Goal: Task Accomplishment & Management: Use online tool/utility

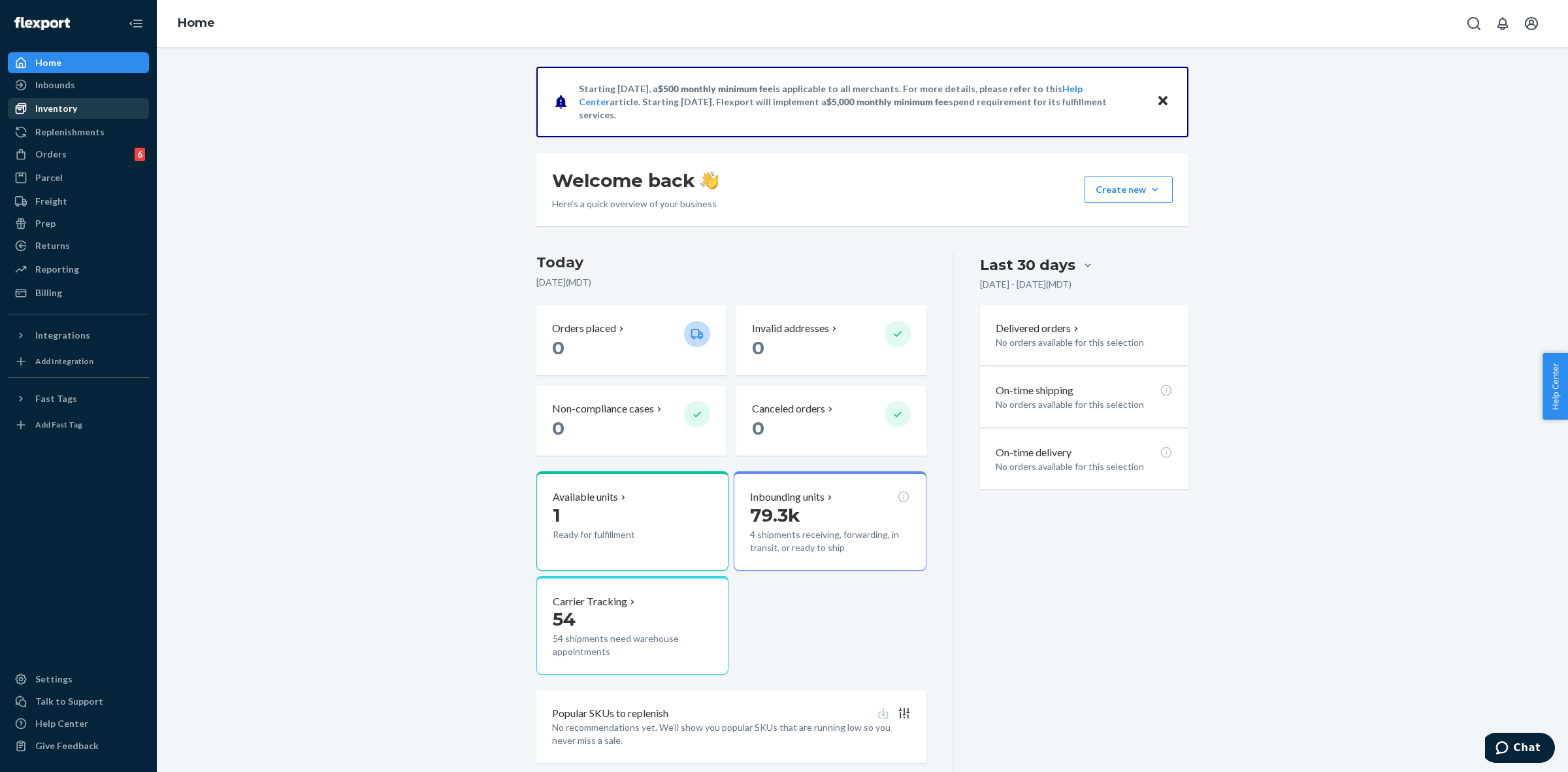
click at [79, 100] on div "Inventory" at bounding box center [78, 108] width 139 height 18
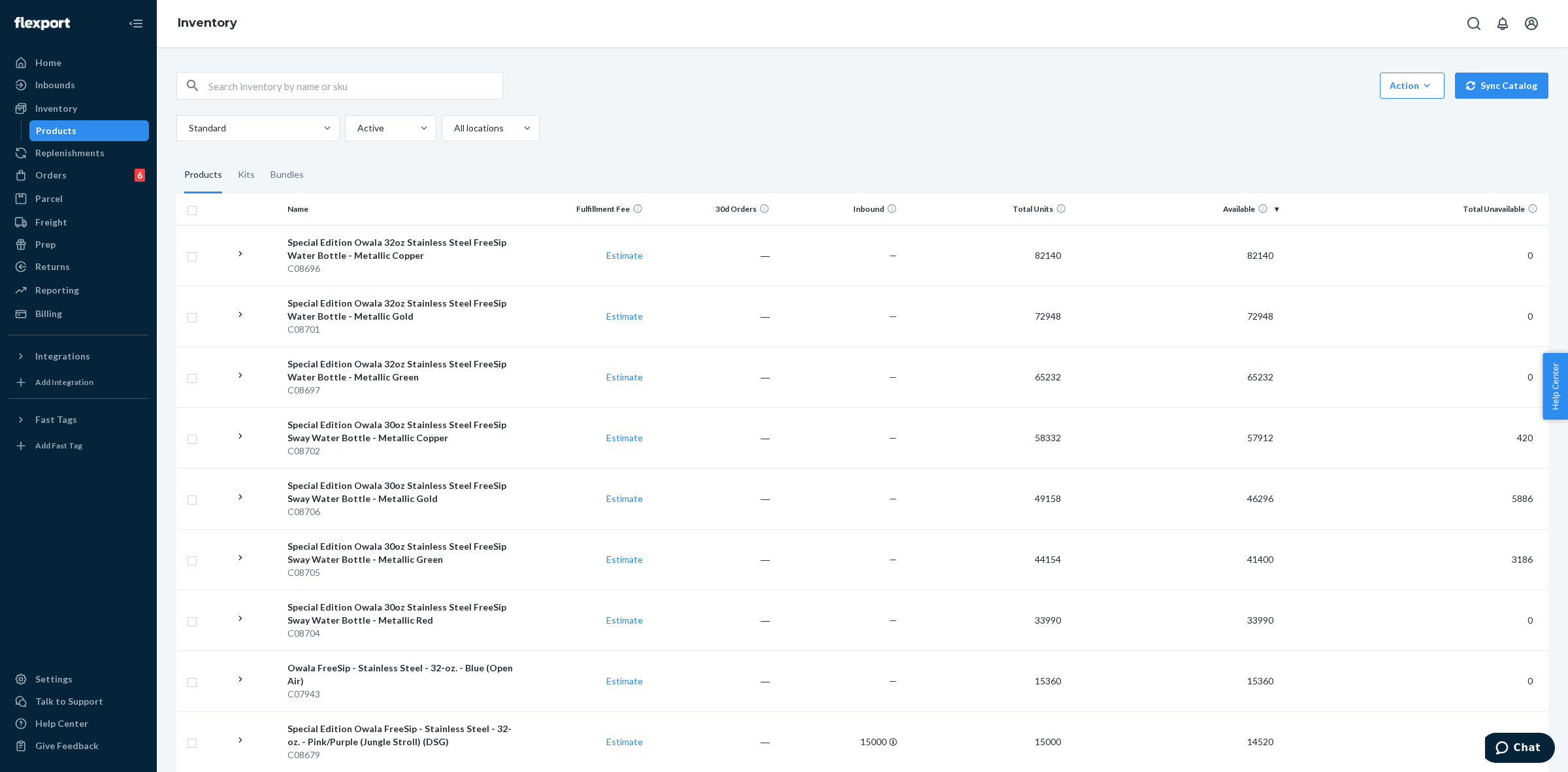
click at [330, 77] on input "text" at bounding box center [356, 85] width 294 height 26
paste input "C03766R1"
type input "C03766R1"
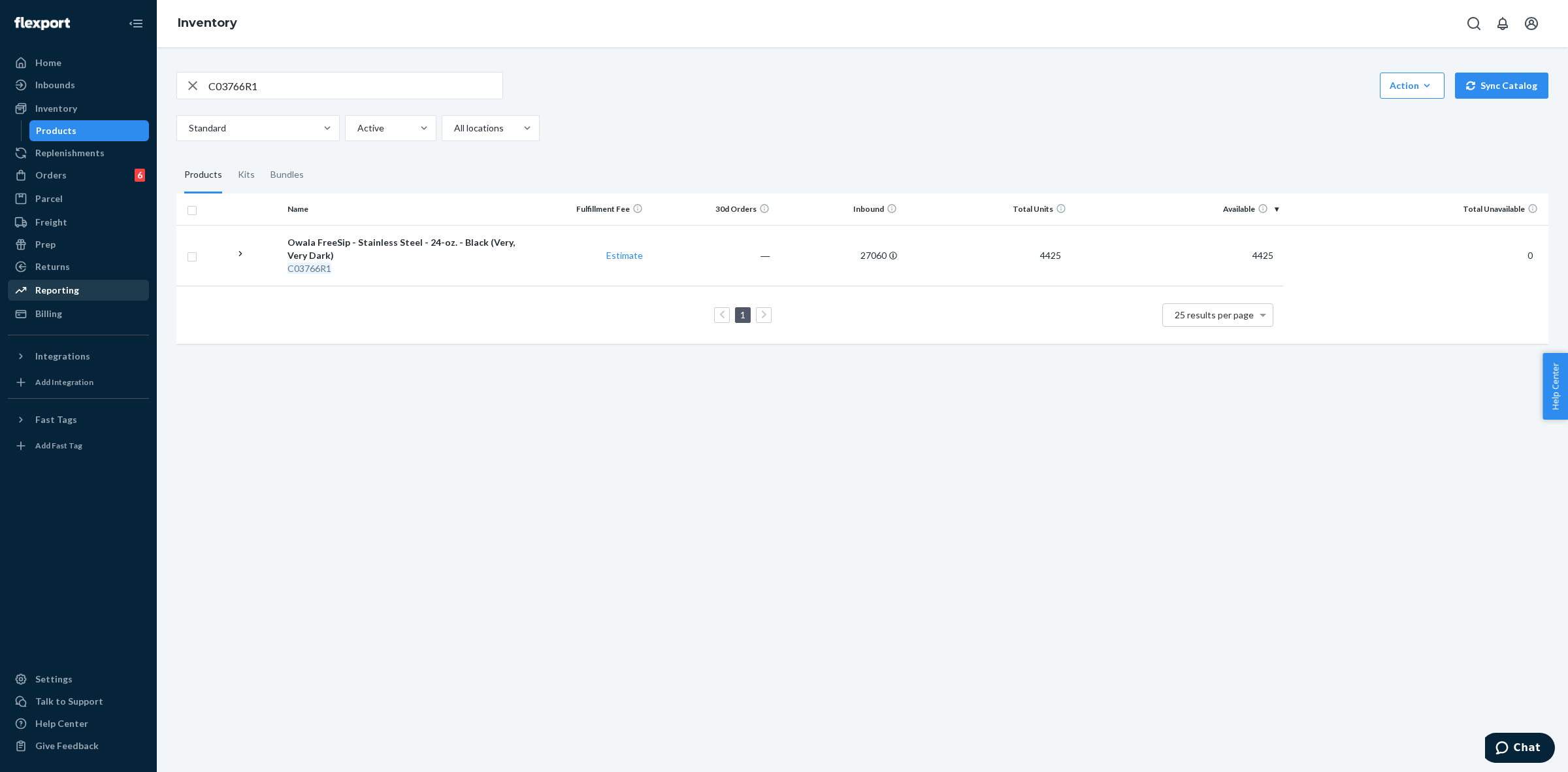
click at [87, 292] on div "Reporting" at bounding box center [78, 290] width 139 height 18
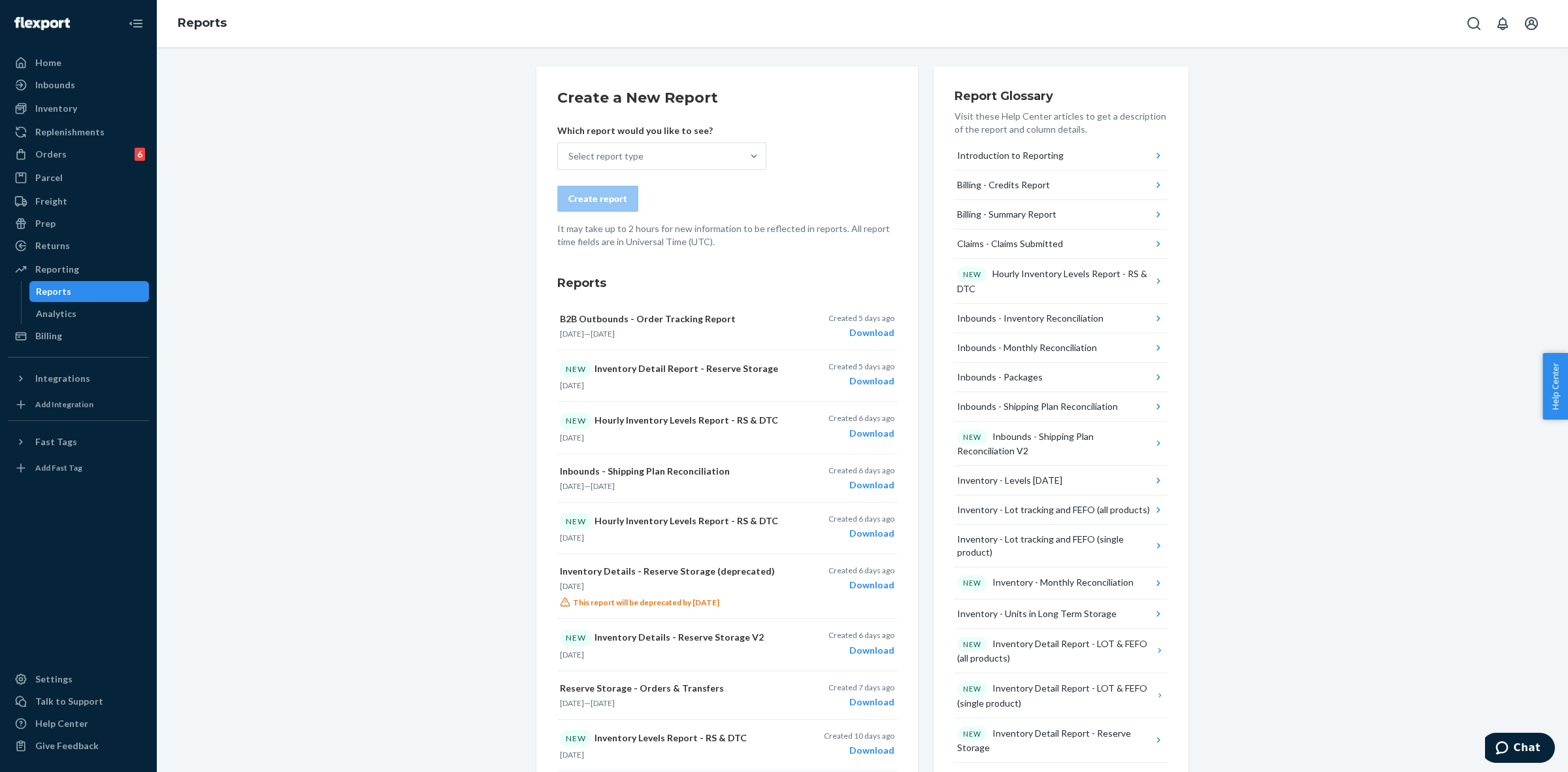
click at [668, 165] on div "Select report type" at bounding box center [650, 156] width 184 height 26
click at [570, 162] on input "Select report type" at bounding box center [569, 156] width 1 height 13
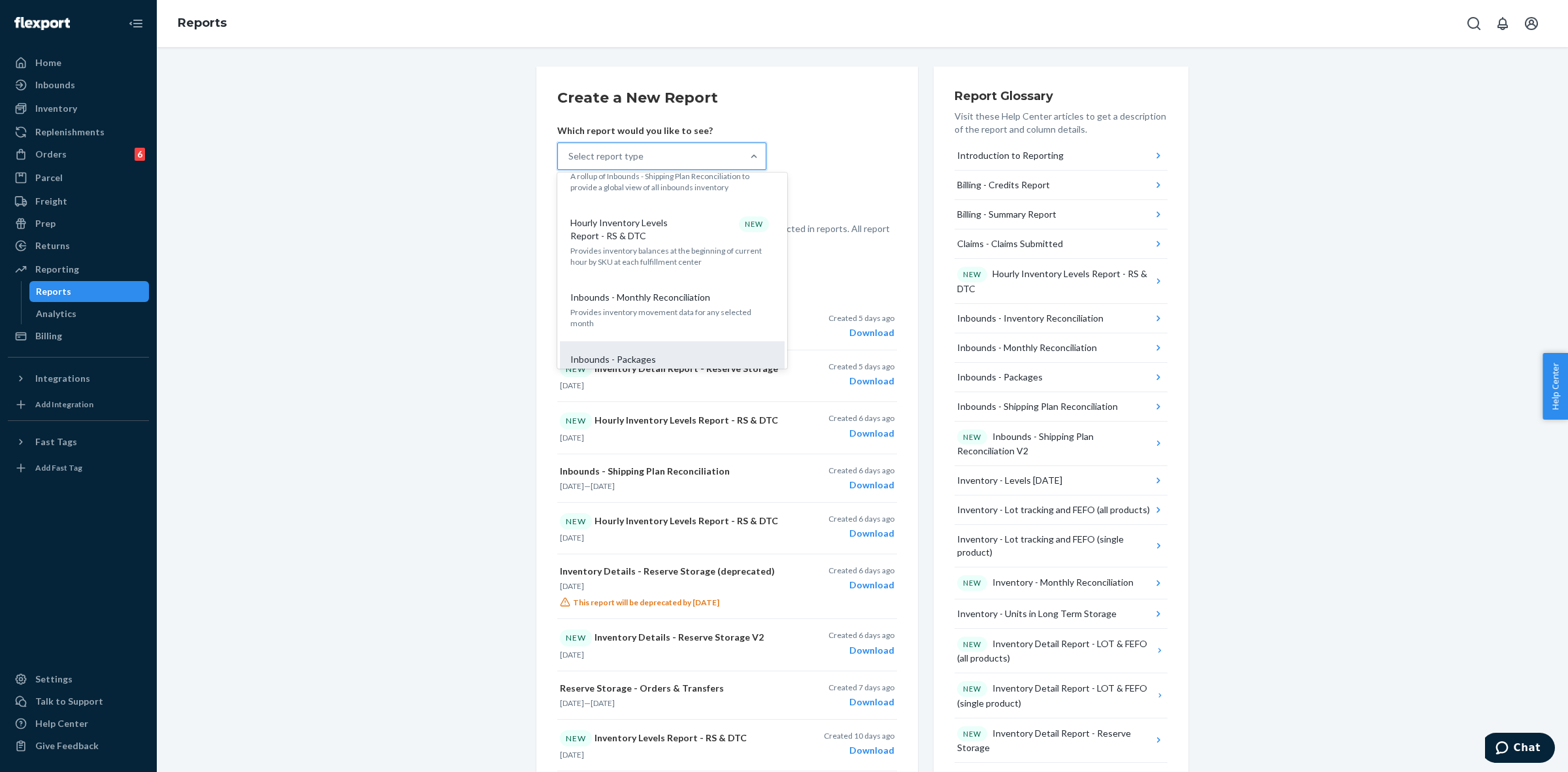
scroll to position [163, 0]
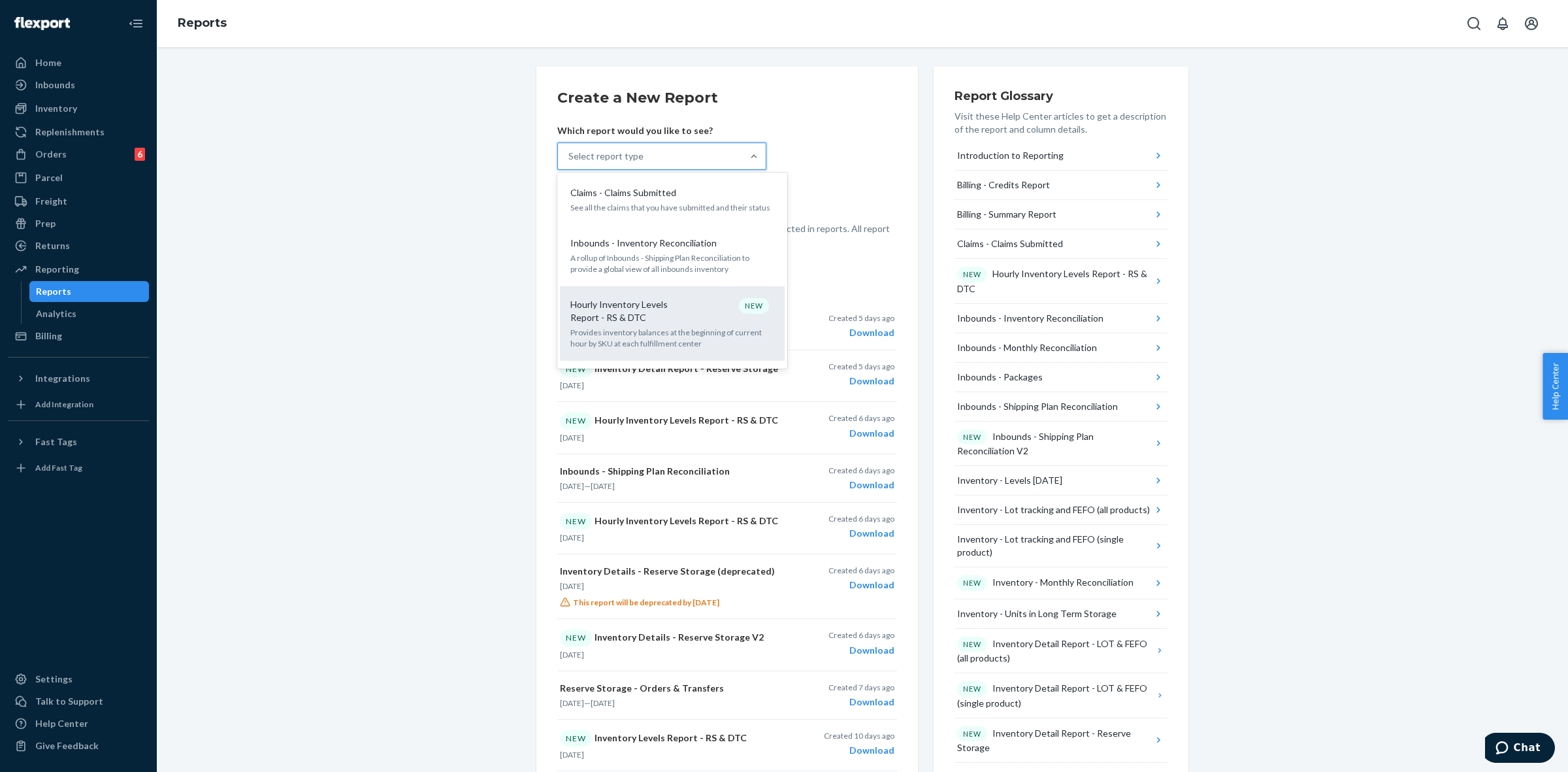
click at [680, 311] on p "Hourly Inventory Levels Report - RS & DTC" at bounding box center [633, 310] width 125 height 26
click at [570, 162] on input "option Hourly Inventory Levels Report - RS & DTC focused, 6 of 33. 33 results a…" at bounding box center [569, 156] width 1 height 13
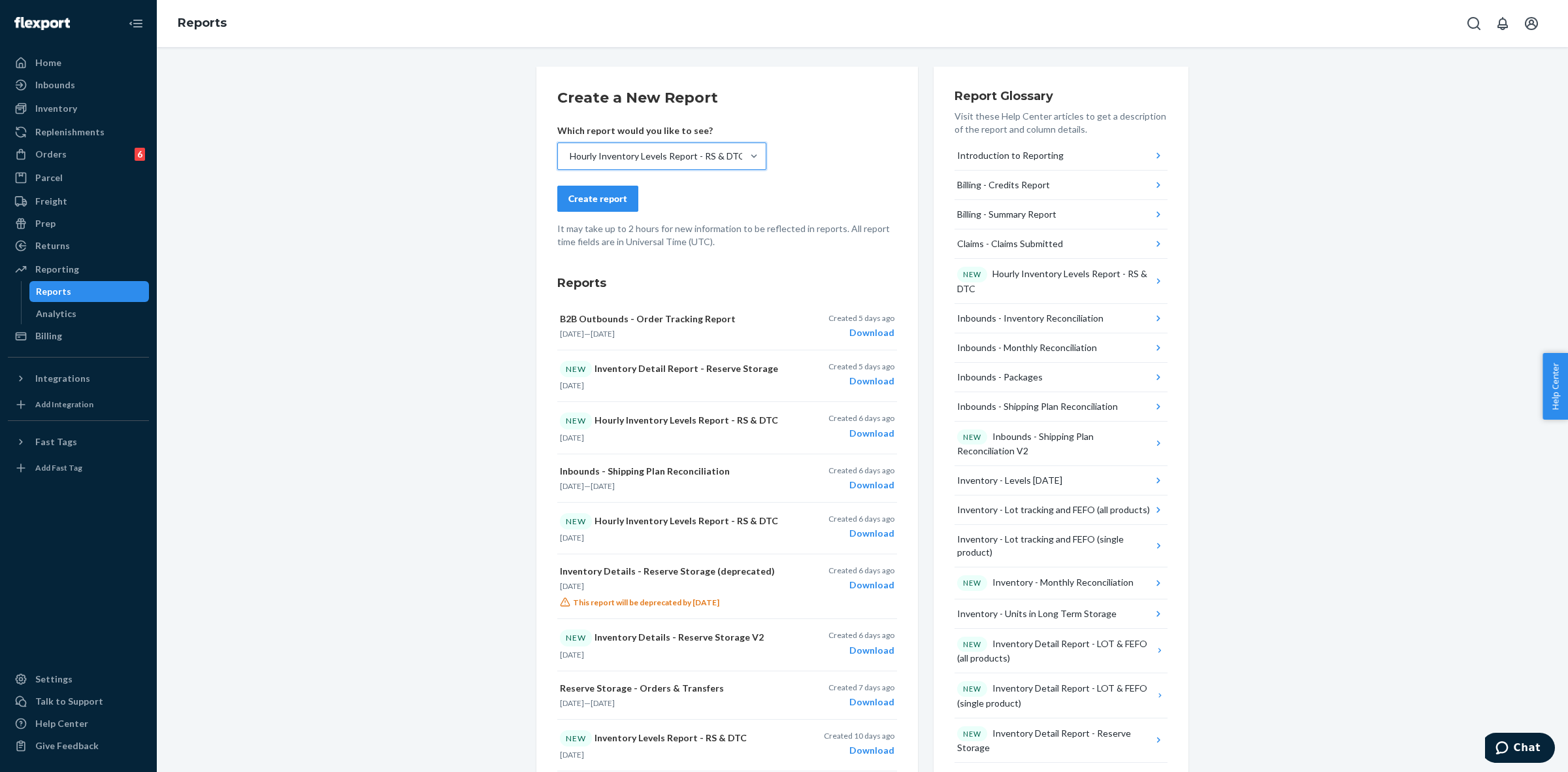
click at [616, 197] on div "Create report" at bounding box center [597, 199] width 59 height 13
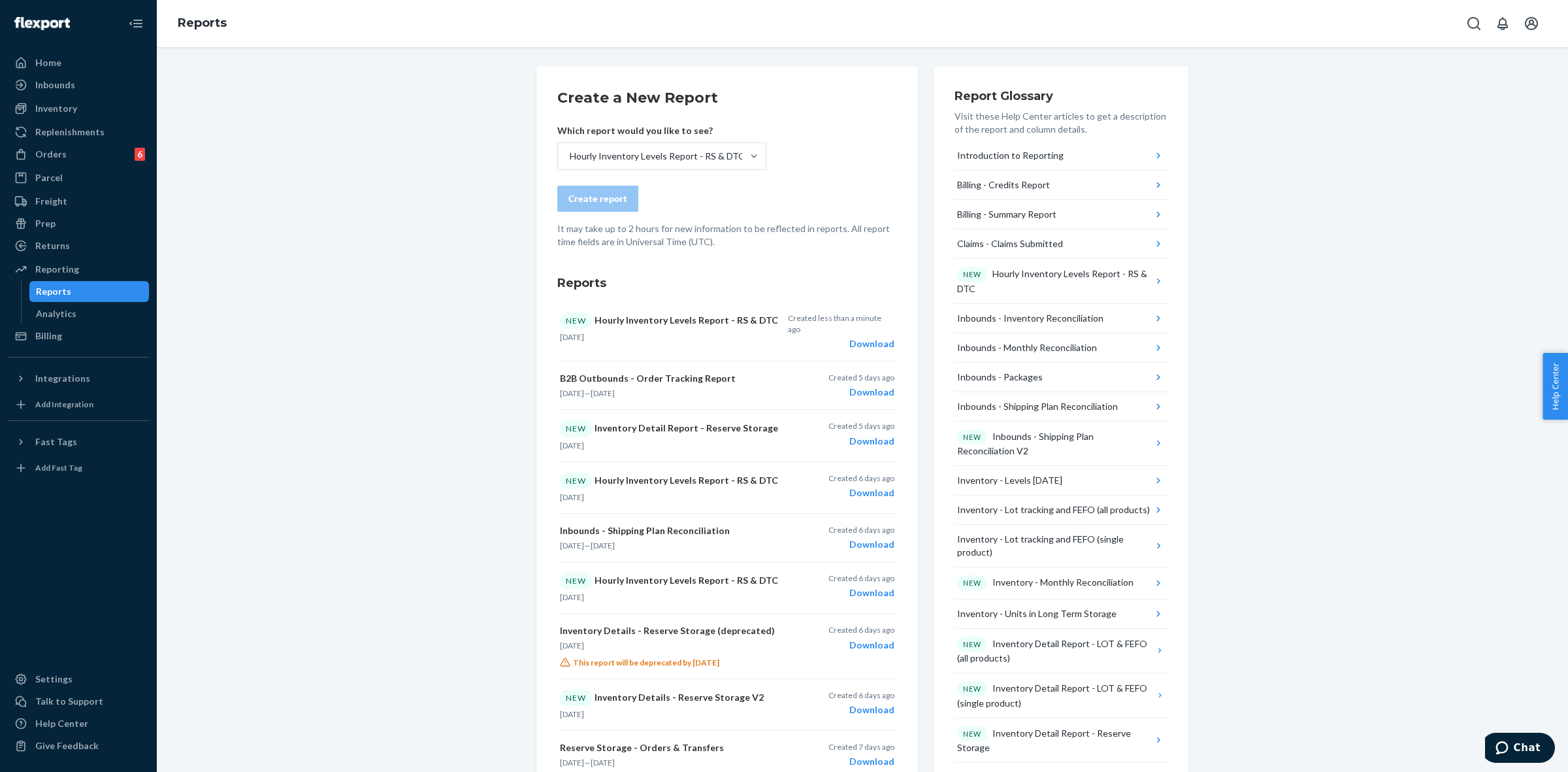
click at [1299, 321] on div "Create a New Report Which report would you like to see? Hourly Inventory Levels…" at bounding box center [862, 688] width 1392 height 1242
click at [851, 338] on div "Download" at bounding box center [841, 344] width 107 height 13
